Goal: Transaction & Acquisition: Book appointment/travel/reservation

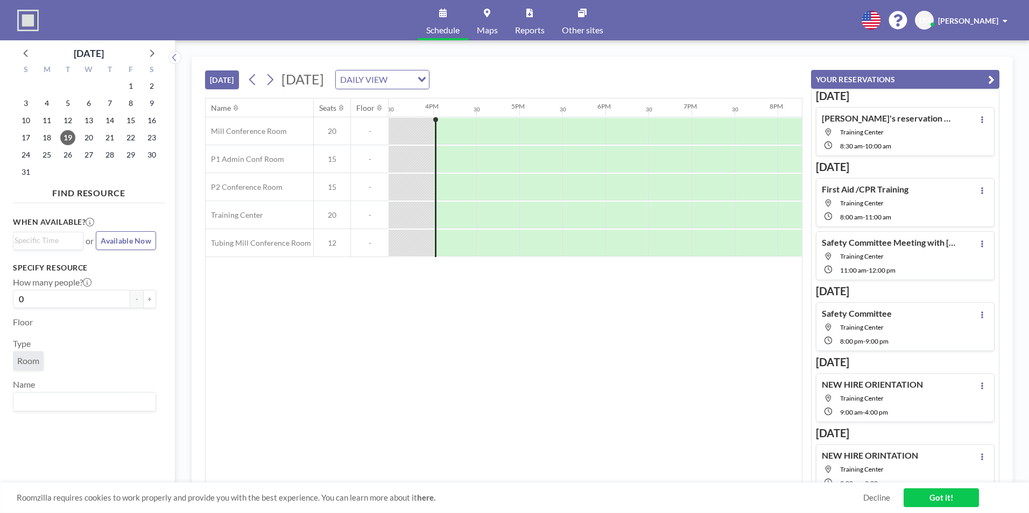
scroll to position [0, 1334]
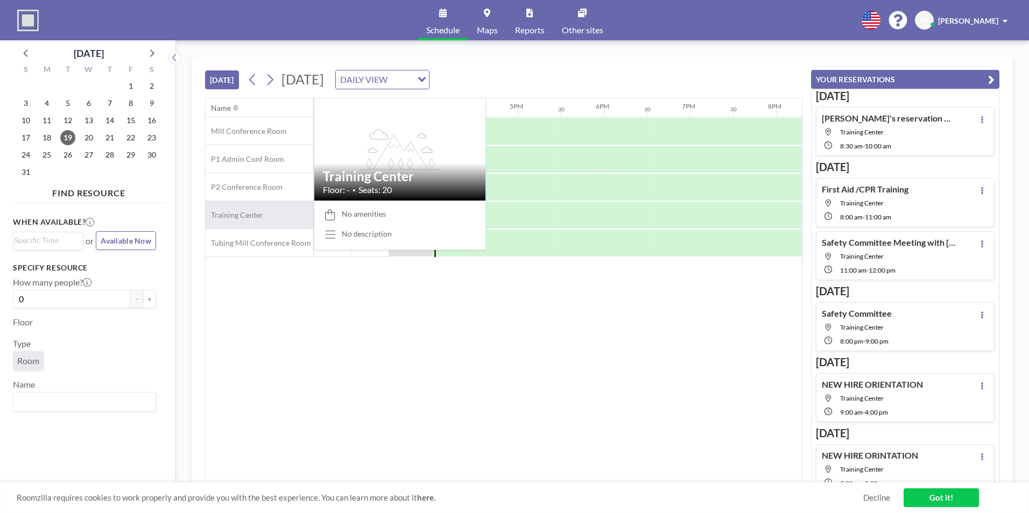
click at [256, 216] on span "Training Center" at bounding box center [235, 215] width 58 height 10
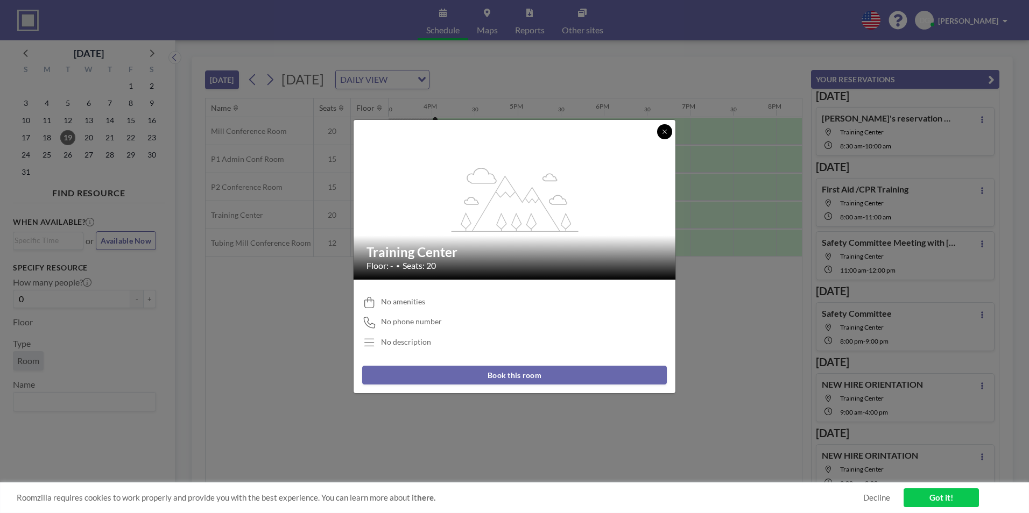
click at [661, 128] on button at bounding box center [664, 131] width 15 height 15
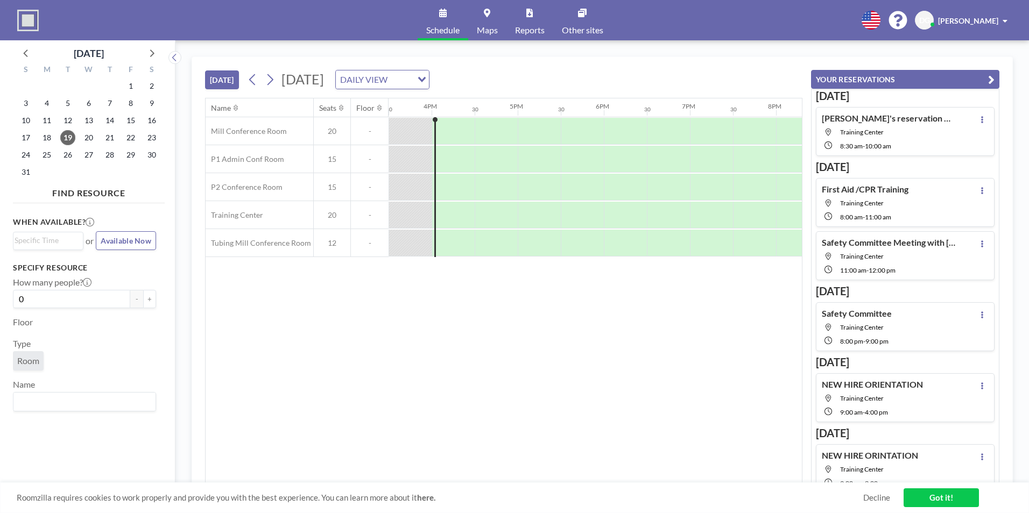
drag, startPoint x: 434, startPoint y: 117, endPoint x: 398, endPoint y: 119, distance: 36.1
click at [275, 76] on icon at bounding box center [270, 80] width 10 height 16
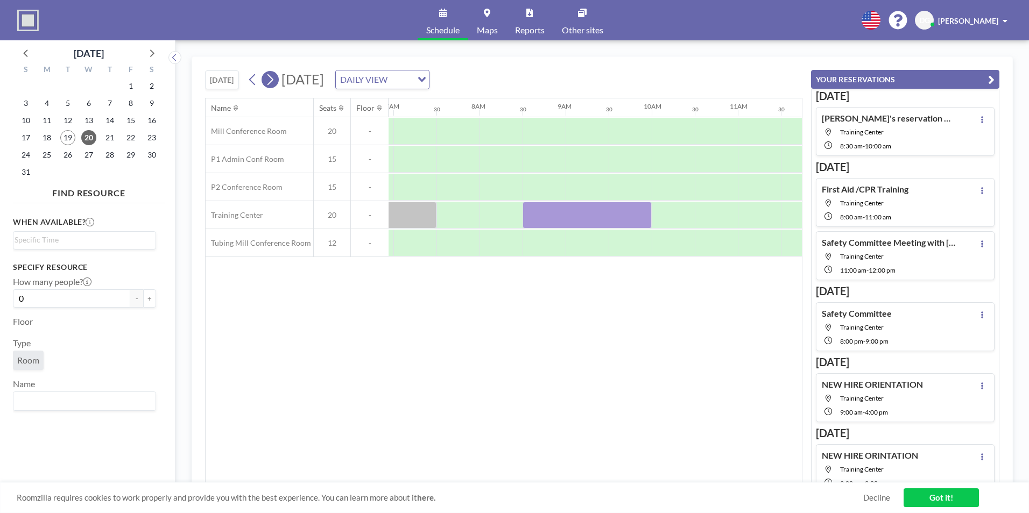
scroll to position [0, 646]
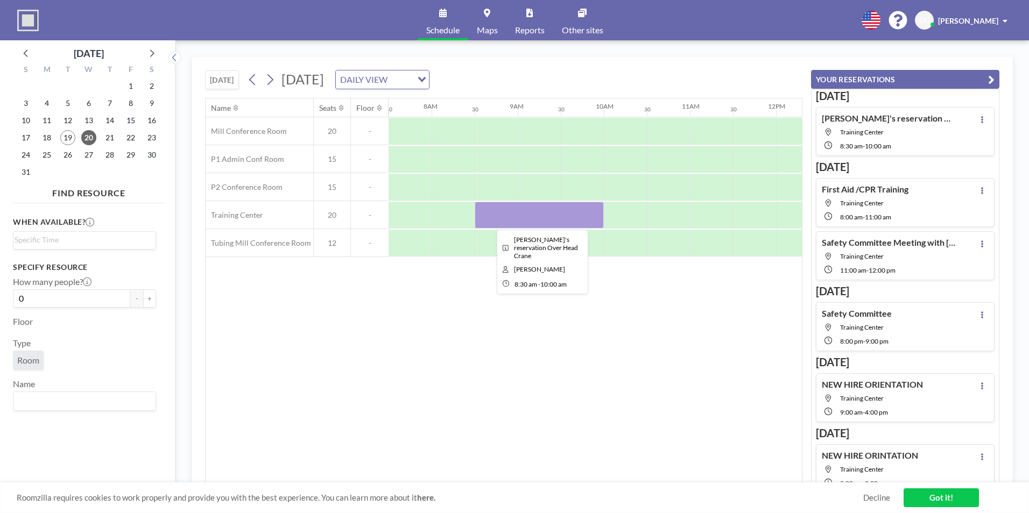
drag, startPoint x: 530, startPoint y: 218, endPoint x: 500, endPoint y: 210, distance: 30.5
click at [500, 210] on div at bounding box center [539, 215] width 129 height 27
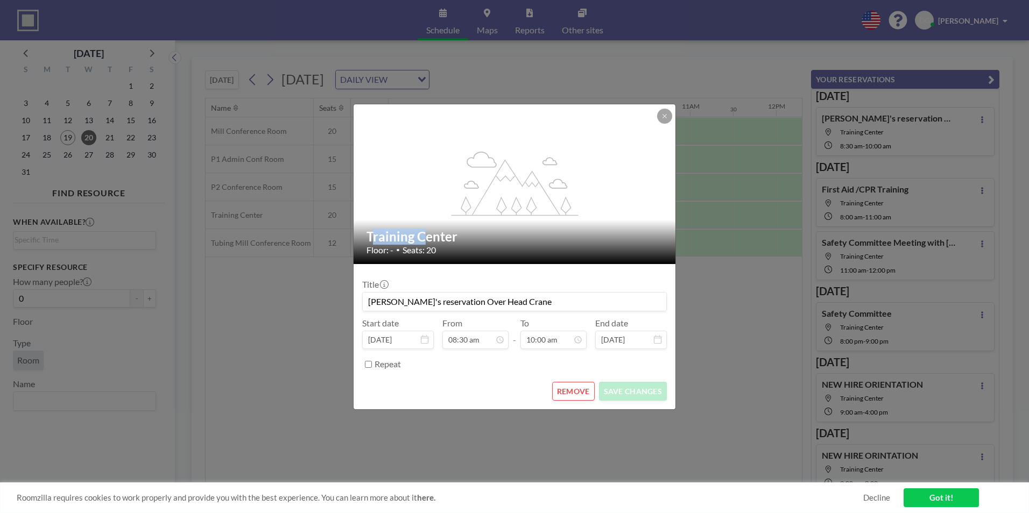
click at [500, 210] on icon "flex-grow: 1.2;" at bounding box center [514, 184] width 129 height 65
click at [671, 115] on button at bounding box center [664, 116] width 15 height 15
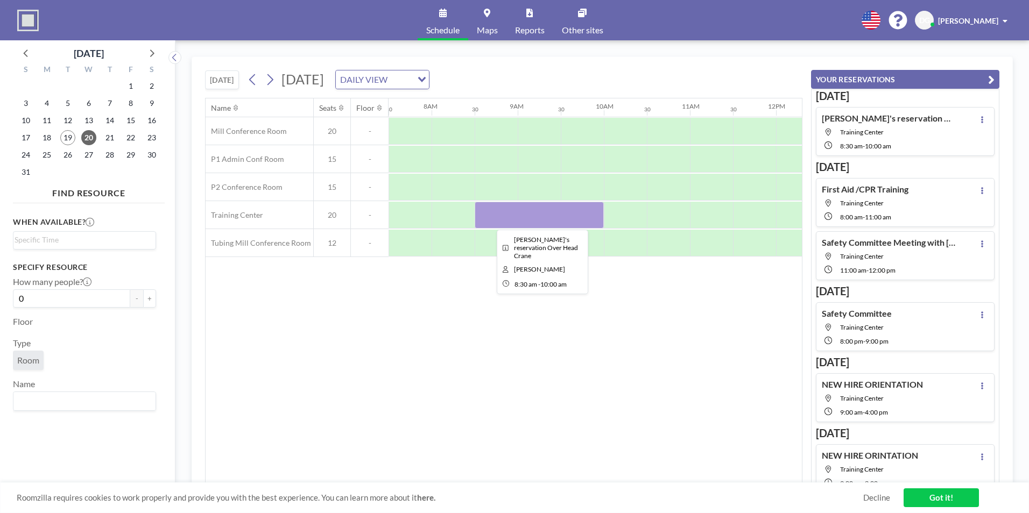
click at [501, 214] on div at bounding box center [539, 215] width 129 height 27
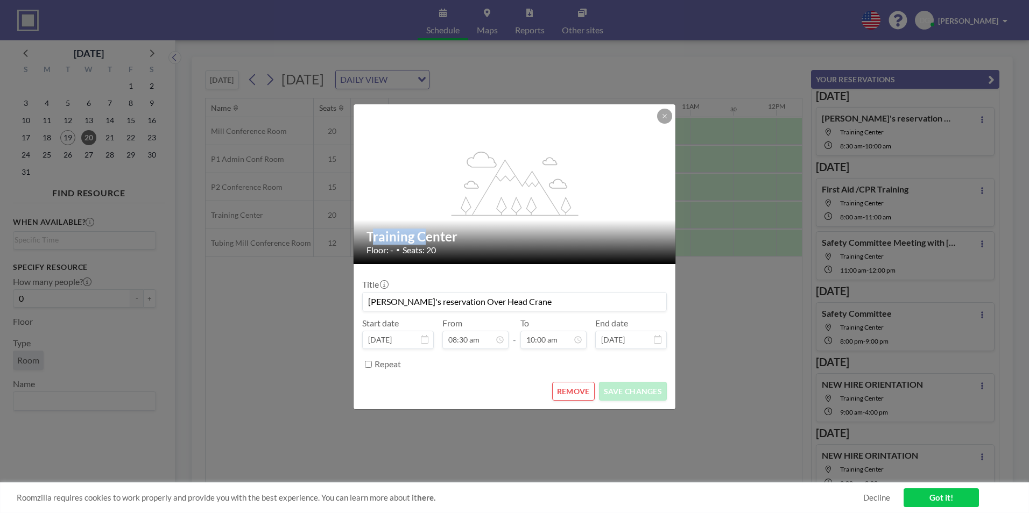
click at [501, 214] on icon at bounding box center [501, 214] width 0 height 2
click at [592, 393] on button "REMOVE" at bounding box center [573, 391] width 43 height 19
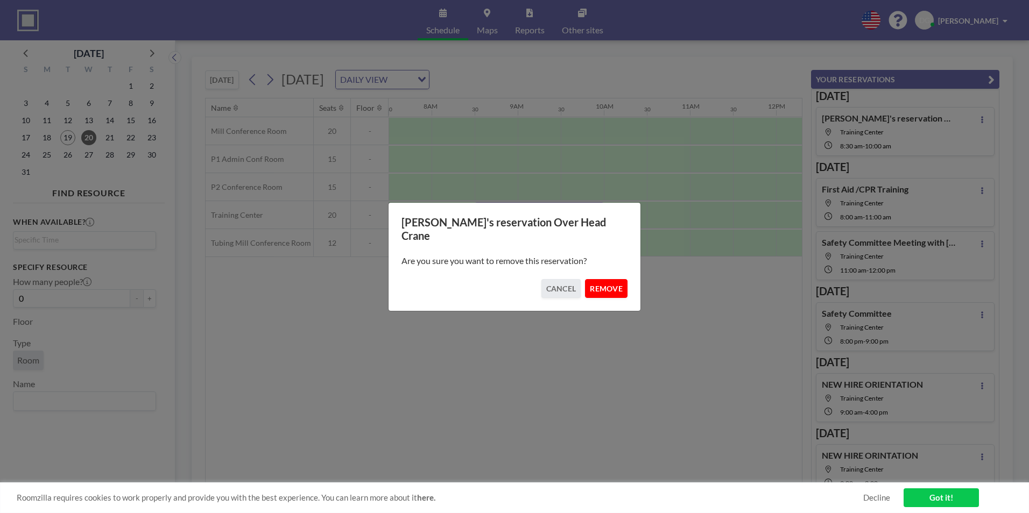
click at [607, 279] on button "REMOVE" at bounding box center [606, 288] width 43 height 19
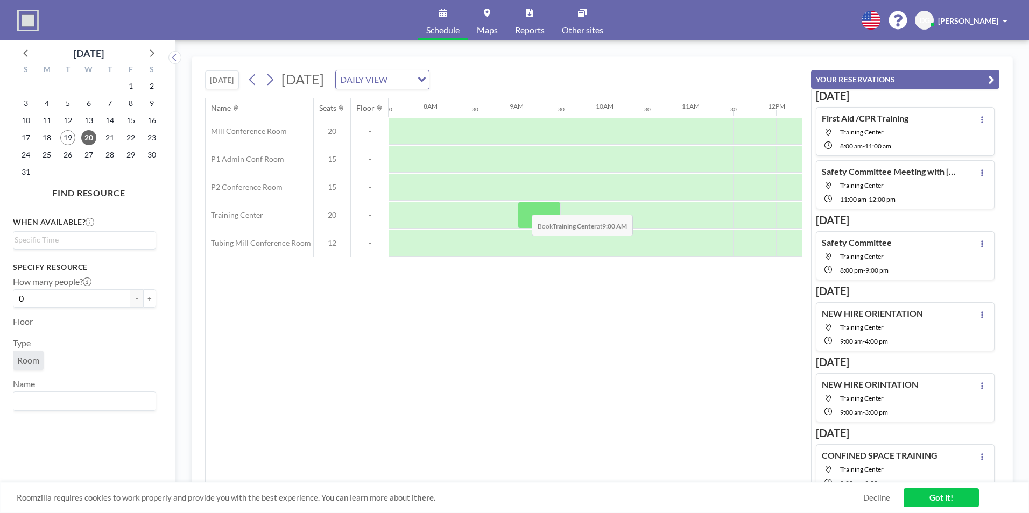
click at [523, 207] on div at bounding box center [539, 215] width 43 height 27
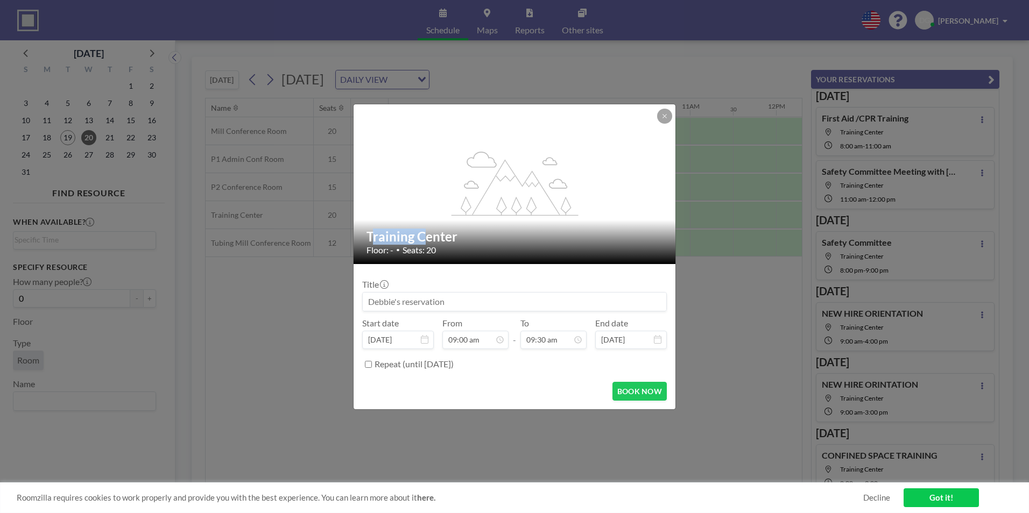
click at [523, 207] on icon "flex-grow: 1.2;" at bounding box center [514, 184] width 129 height 65
click at [427, 301] on input at bounding box center [514, 302] width 303 height 18
type input "n"
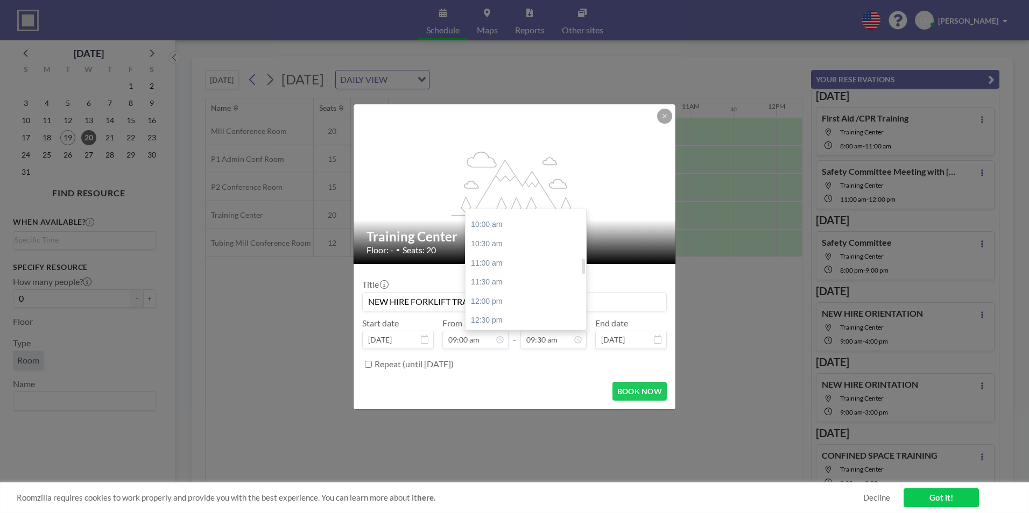
scroll to position [430, 0]
click at [497, 251] on div "12:00 pm" at bounding box center [528, 247] width 126 height 19
type input "NEW HIRE FORKLIFT TRAINING"
type input "12:00 pm"
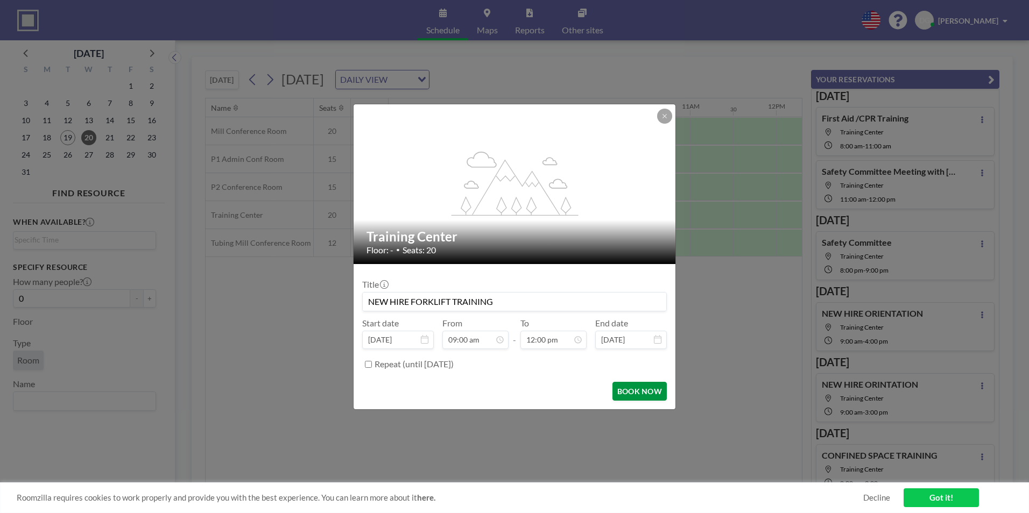
scroll to position [460, 0]
click at [651, 394] on button "BOOK NOW" at bounding box center [639, 391] width 54 height 19
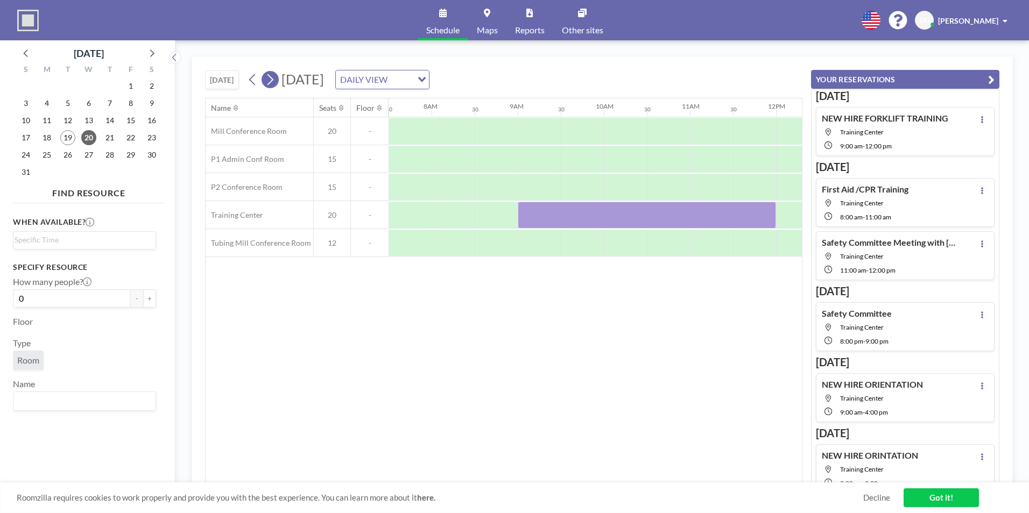
click at [274, 74] on icon at bounding box center [270, 80] width 10 height 16
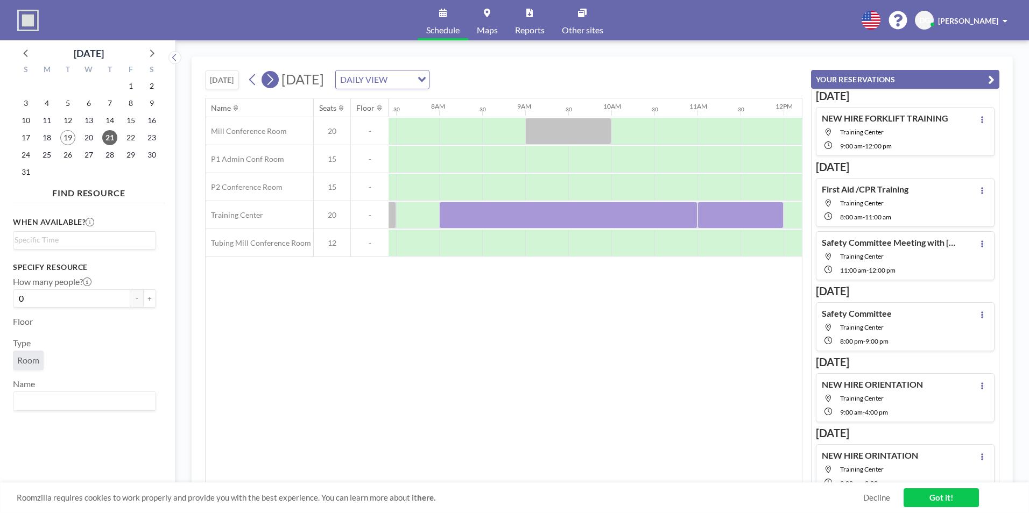
scroll to position [0, 646]
click at [969, 17] on span "[PERSON_NAME]" at bounding box center [968, 20] width 60 height 9
click at [972, 46] on link "Profile" at bounding box center [975, 52] width 96 height 22
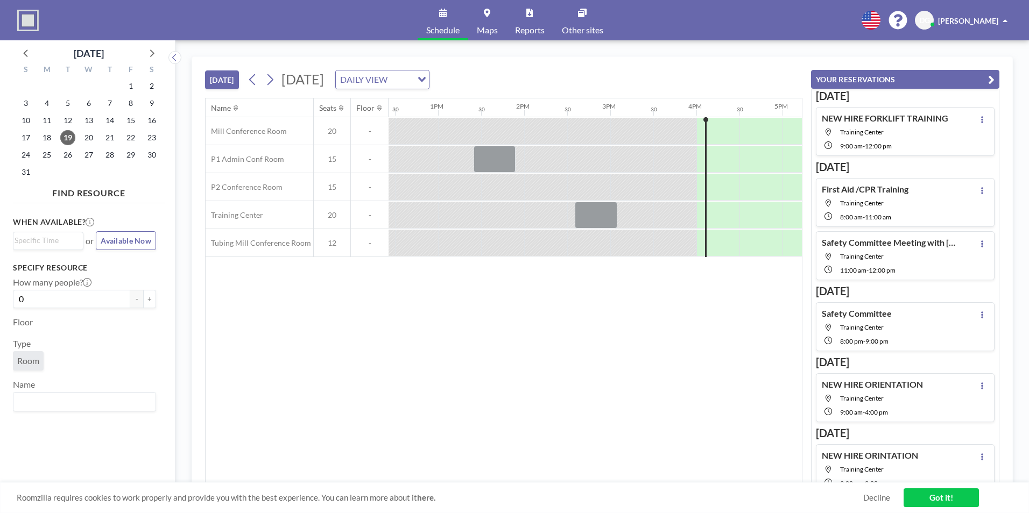
scroll to position [0, 1334]
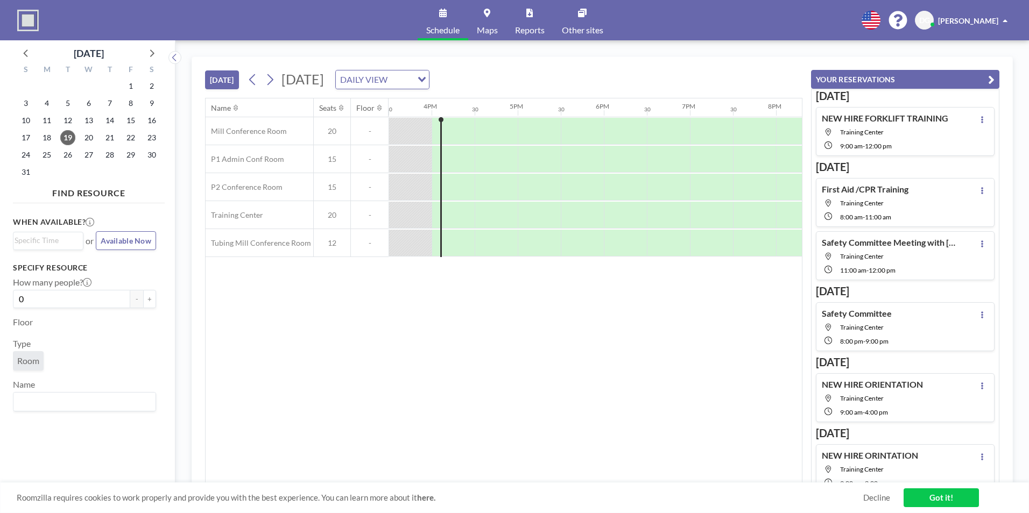
click at [1006, 20] on span at bounding box center [1004, 21] width 5 height 8
click at [963, 16] on span "[PERSON_NAME]" at bounding box center [968, 20] width 60 height 9
click at [934, 16] on span "DG" at bounding box center [924, 20] width 19 height 19
click at [930, 17] on span "DG" at bounding box center [924, 21] width 11 height 10
click at [930, 16] on span "DG" at bounding box center [924, 21] width 11 height 10
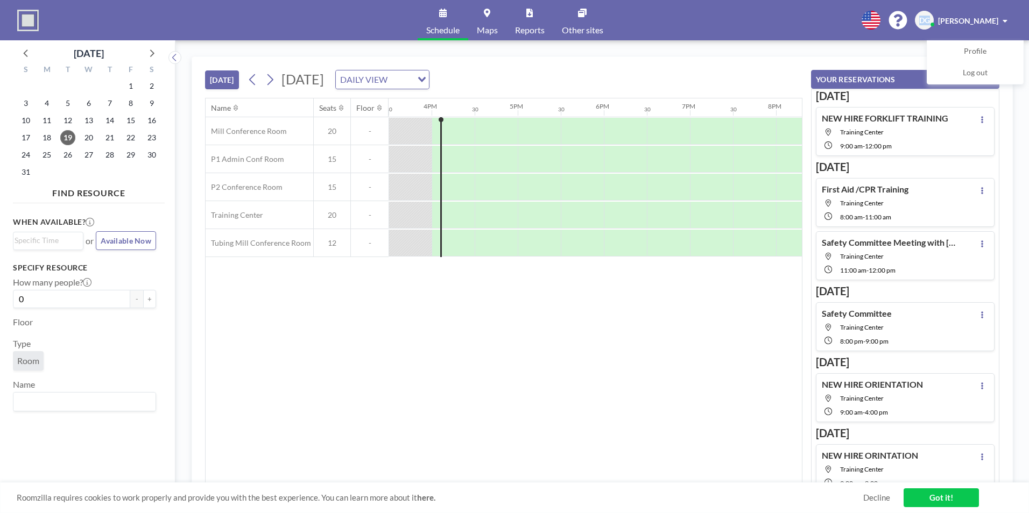
click at [930, 16] on span "DG" at bounding box center [924, 21] width 11 height 10
drag, startPoint x: 931, startPoint y: 15, endPoint x: 798, endPoint y: 8, distance: 133.1
click at [797, 8] on div "Schedule Maps Reports Other sites English Polski 日本語 Española DG Debbie Guidry" at bounding box center [514, 20] width 1029 height 40
click at [1005, 17] on span at bounding box center [1004, 21] width 5 height 8
click at [978, 48] on span "Profile" at bounding box center [975, 51] width 23 height 11
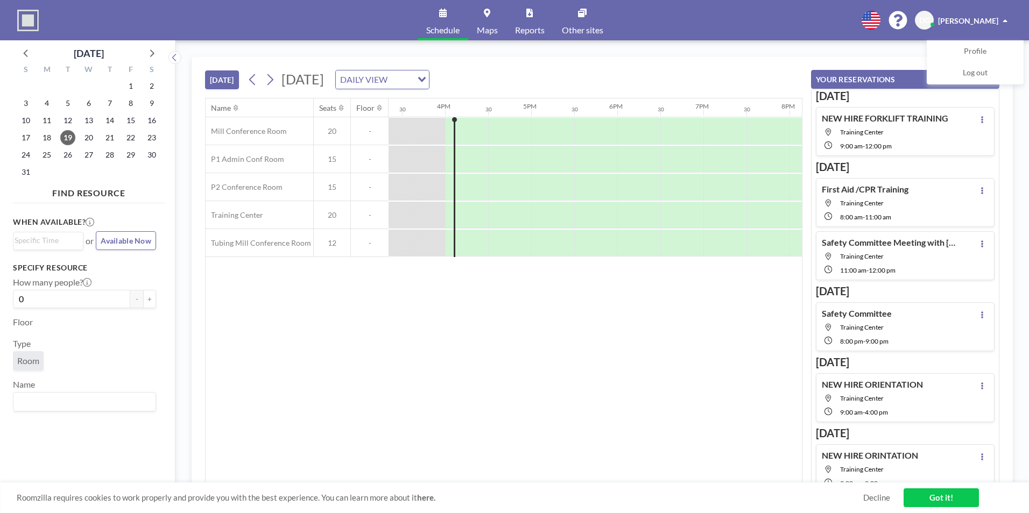
scroll to position [0, 1334]
